Goal: Information Seeking & Learning: Learn about a topic

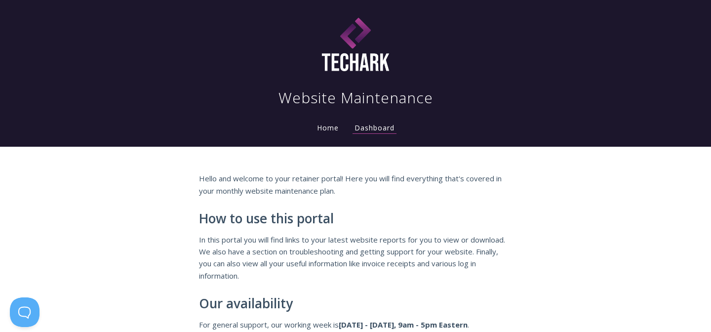
click at [331, 132] on li "Home" at bounding box center [328, 125] width 38 height 20
click at [330, 129] on link "Home" at bounding box center [328, 127] width 26 height 9
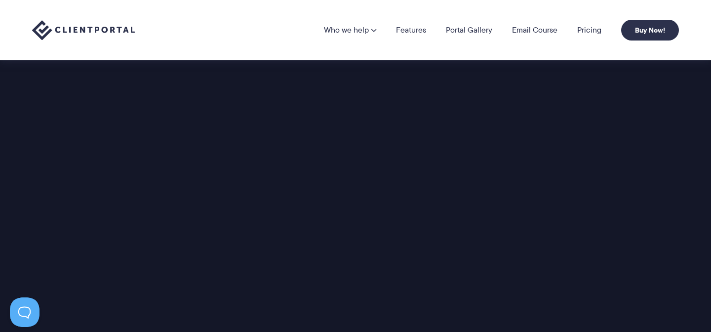
scroll to position [1247, 0]
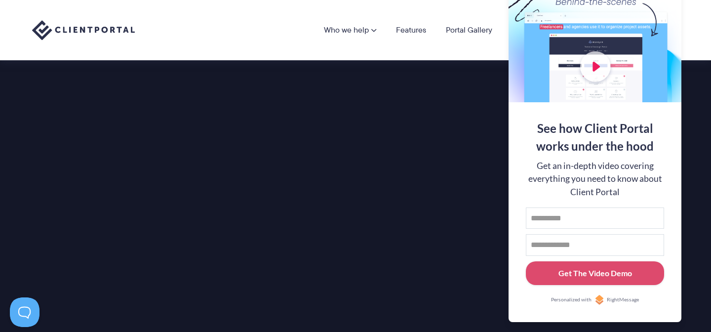
click at [54, 175] on div "Introducing… The perfect portal for your clients Client Portal is a super simpl…" at bounding box center [355, 225] width 671 height 439
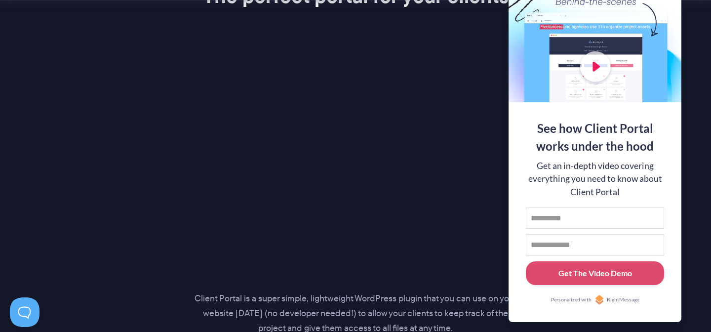
scroll to position [1292, 0]
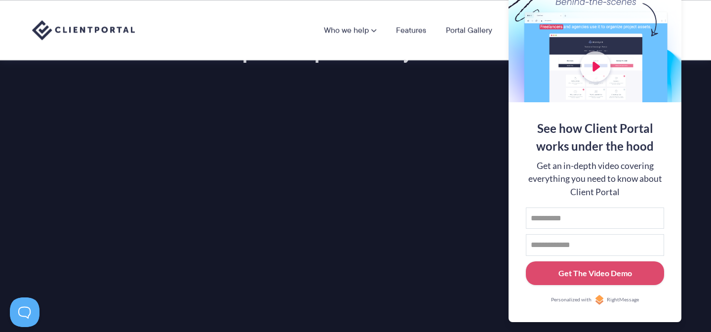
scroll to position [1237, 0]
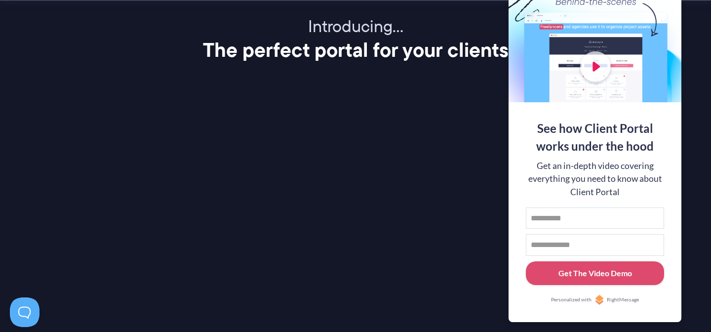
click at [56, 189] on div "Introducing… The perfect portal for your clients Client Portal is a super simpl…" at bounding box center [355, 235] width 671 height 439
click at [709, 89] on section "Introducing… The perfect portal for your clients Client Portal is a super simpl…" at bounding box center [355, 228] width 711 height 542
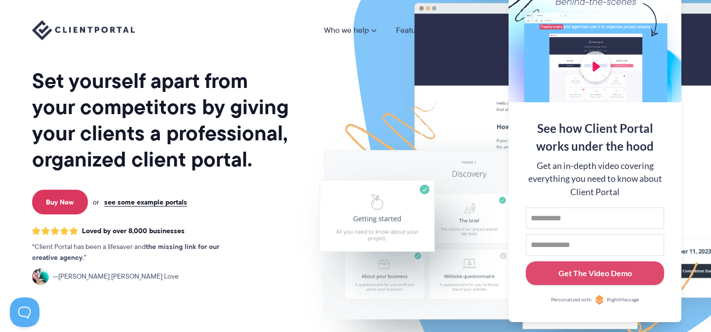
scroll to position [0, 0]
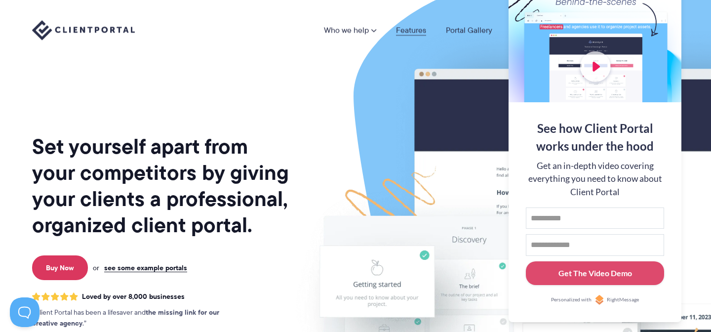
click at [411, 27] on link "Features" at bounding box center [411, 30] width 30 height 8
